Goal: Navigation & Orientation: Go to known website

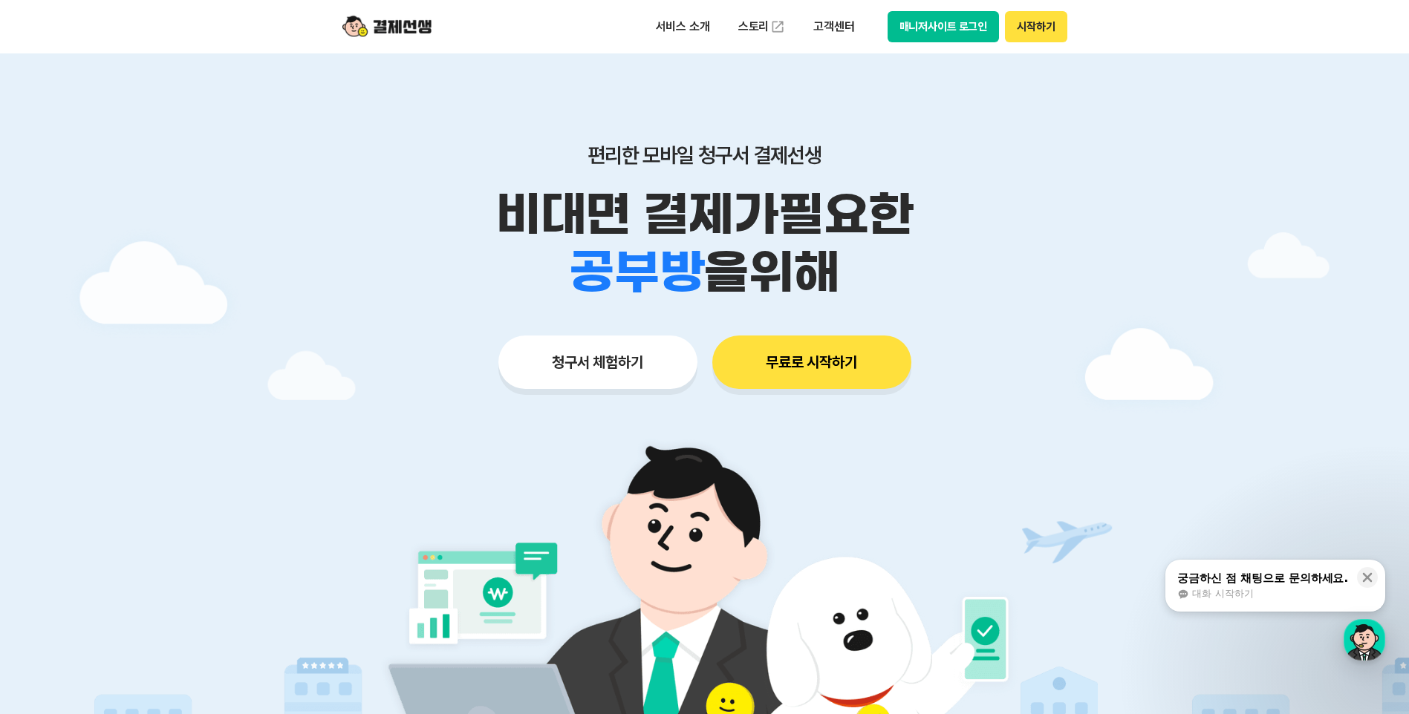
click at [1049, 30] on button "시작하기" at bounding box center [1036, 26] width 62 height 31
click at [411, 28] on img at bounding box center [386, 27] width 89 height 28
click at [412, 28] on img at bounding box center [386, 27] width 89 height 28
click at [910, 31] on button "매니저사이트 로그인" at bounding box center [943, 26] width 112 height 31
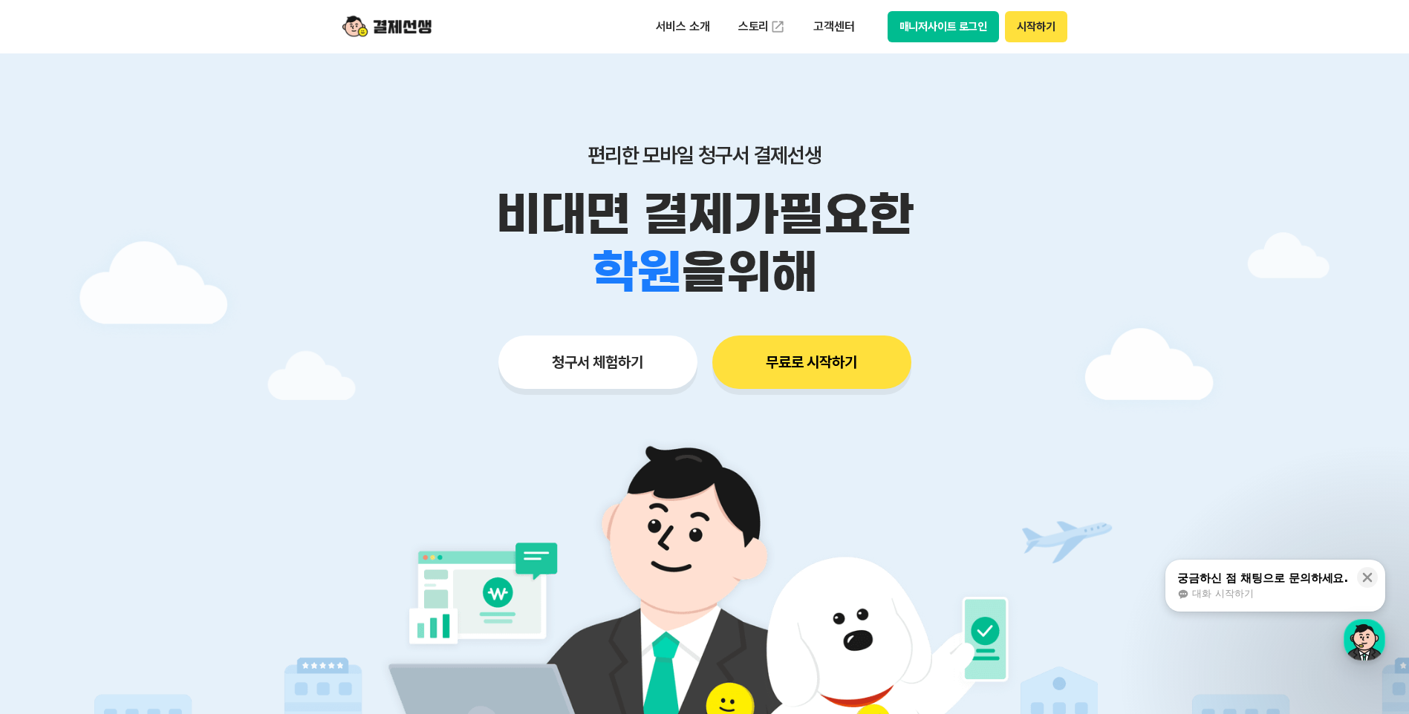
click at [1029, 28] on button "시작하기" at bounding box center [1036, 26] width 62 height 31
click at [393, 26] on img at bounding box center [386, 27] width 89 height 28
